Goal: Transaction & Acquisition: Purchase product/service

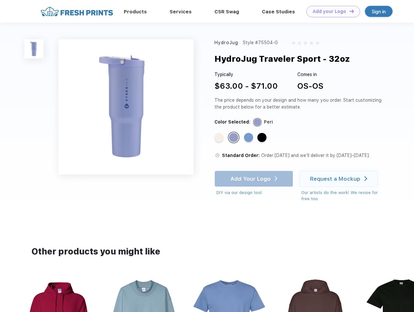
click at [331, 11] on link "Add your Logo Design Tool" at bounding box center [333, 11] width 54 height 11
click at [0, 0] on div "Design Tool" at bounding box center [0, 0] width 0 height 0
click at [349, 11] on link "Add your Logo Design Tool" at bounding box center [333, 11] width 54 height 11
click at [34, 49] on img at bounding box center [33, 48] width 19 height 19
click at [220, 138] on div "Standard Color" at bounding box center [218, 137] width 9 height 9
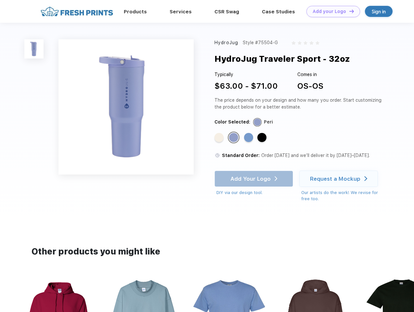
click at [234, 138] on div "Standard Color" at bounding box center [233, 137] width 9 height 9
click at [249, 138] on div "Standard Color" at bounding box center [248, 137] width 9 height 9
click at [263, 138] on div "Standard Color" at bounding box center [261, 137] width 9 height 9
click at [254, 179] on div "Add Your Logo DIY via our design tool. Ah shoot! This product isn't up in our d…" at bounding box center [253, 183] width 79 height 25
click at [340, 179] on div "Request a Mockup" at bounding box center [335, 178] width 50 height 6
